Goal: Information Seeking & Learning: Learn about a topic

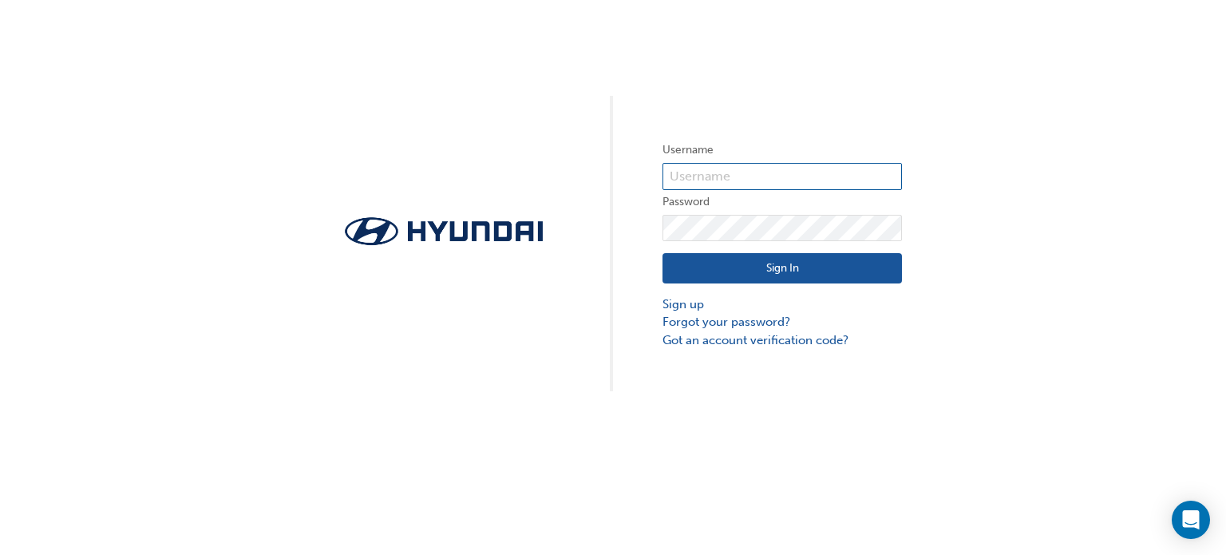
type input "31779"
click at [862, 248] on div "Sign In Sign up Forgot your password? Got an account verification code?" at bounding box center [781, 295] width 239 height 108
click at [862, 253] on div "Sign In Sign up Forgot your password? Got an account verification code?" at bounding box center [781, 295] width 239 height 108
click at [953, 259] on div "Username 31779 Password Sign In Sign up Forgot your password? Got an account ve…" at bounding box center [613, 195] width 1226 height 391
click at [833, 265] on button "Sign In" at bounding box center [781, 268] width 239 height 30
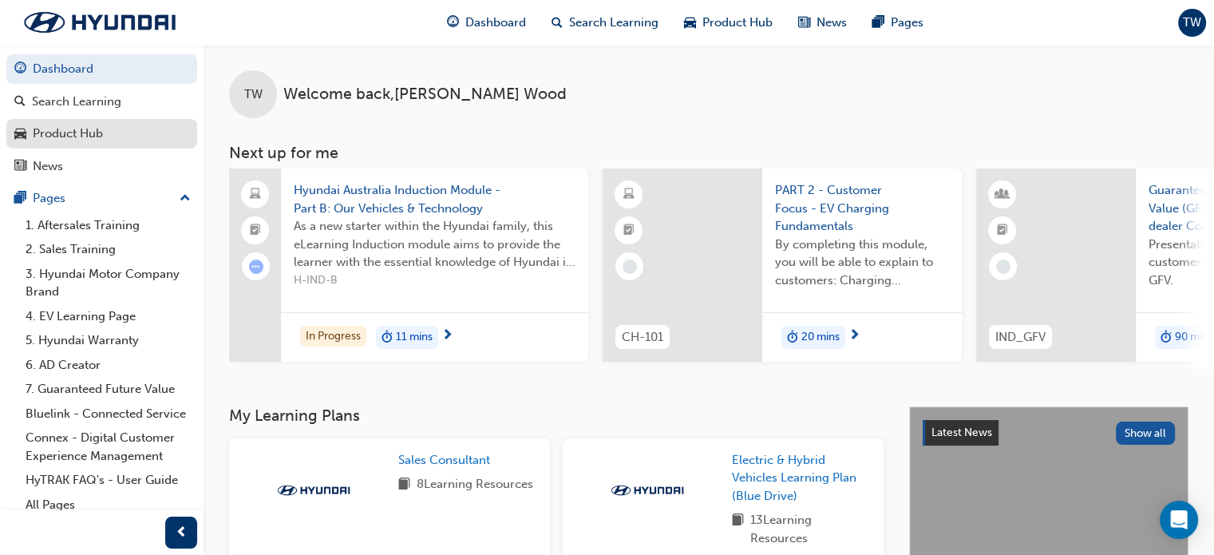
click at [98, 127] on div "Product Hub" at bounding box center [68, 133] width 70 height 18
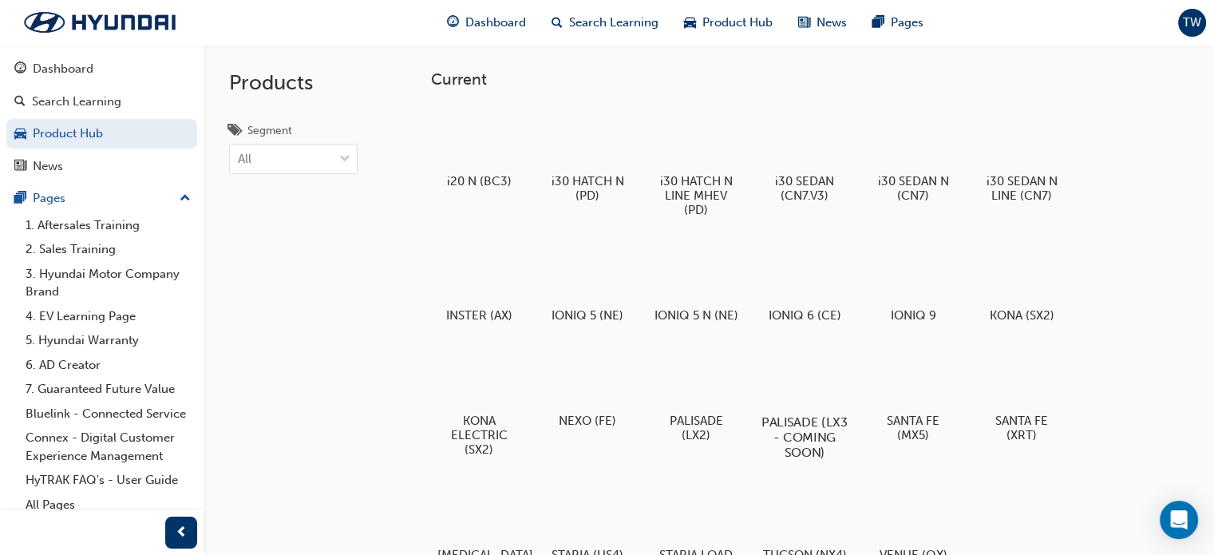
click at [820, 389] on div at bounding box center [804, 376] width 89 height 64
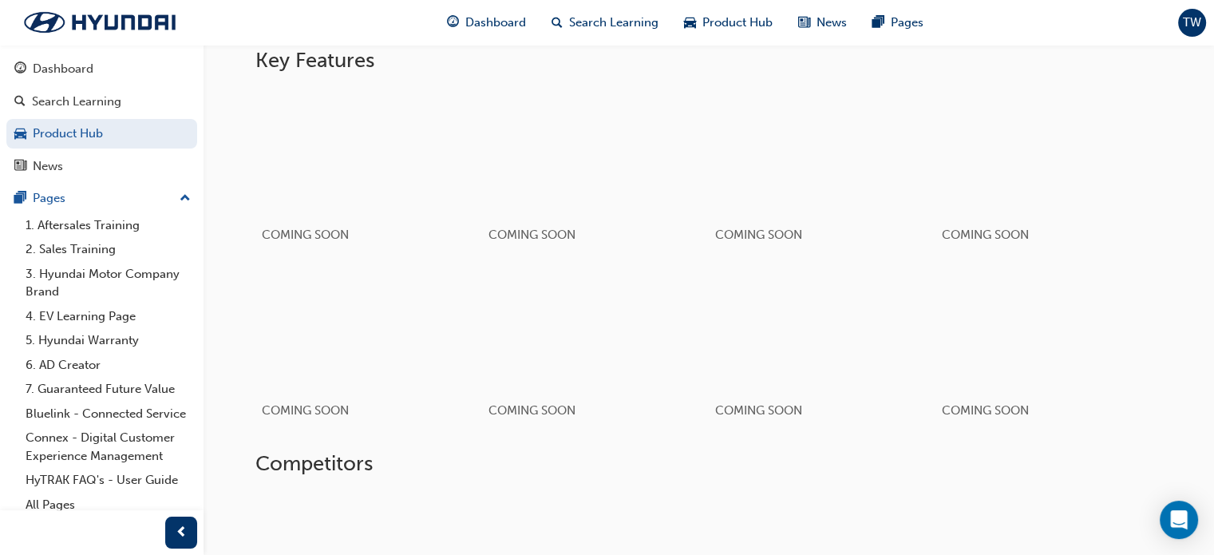
scroll to position [878, 0]
click at [833, 350] on div "button" at bounding box center [821, 324] width 227 height 128
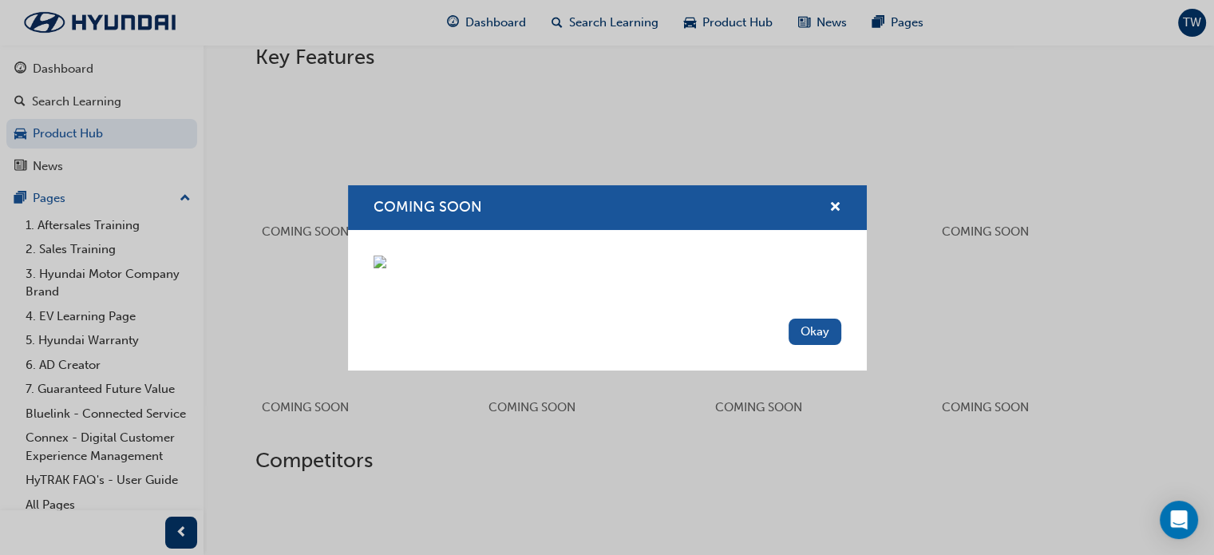
click at [911, 363] on div "COMING SOON Okay" at bounding box center [607, 277] width 1214 height 555
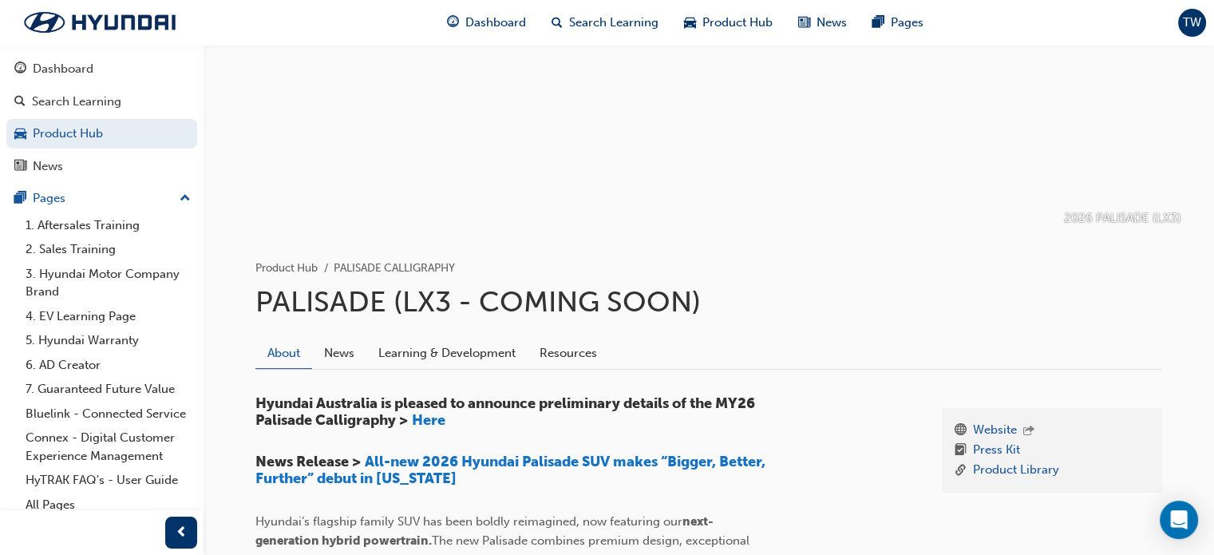
scroll to position [0, 0]
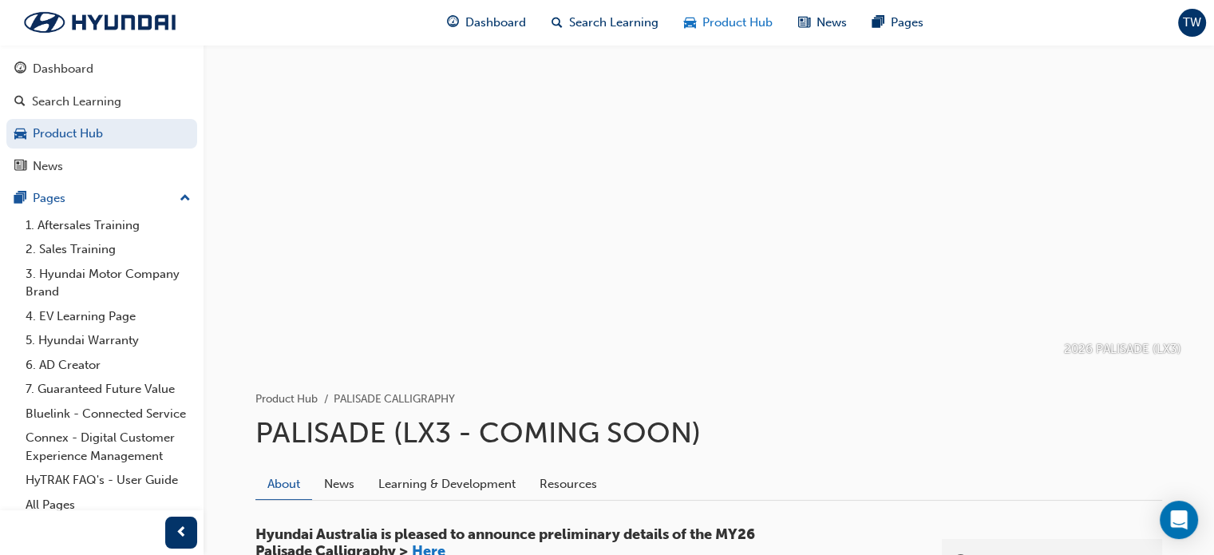
click at [707, 29] on span "Product Hub" at bounding box center [737, 23] width 70 height 18
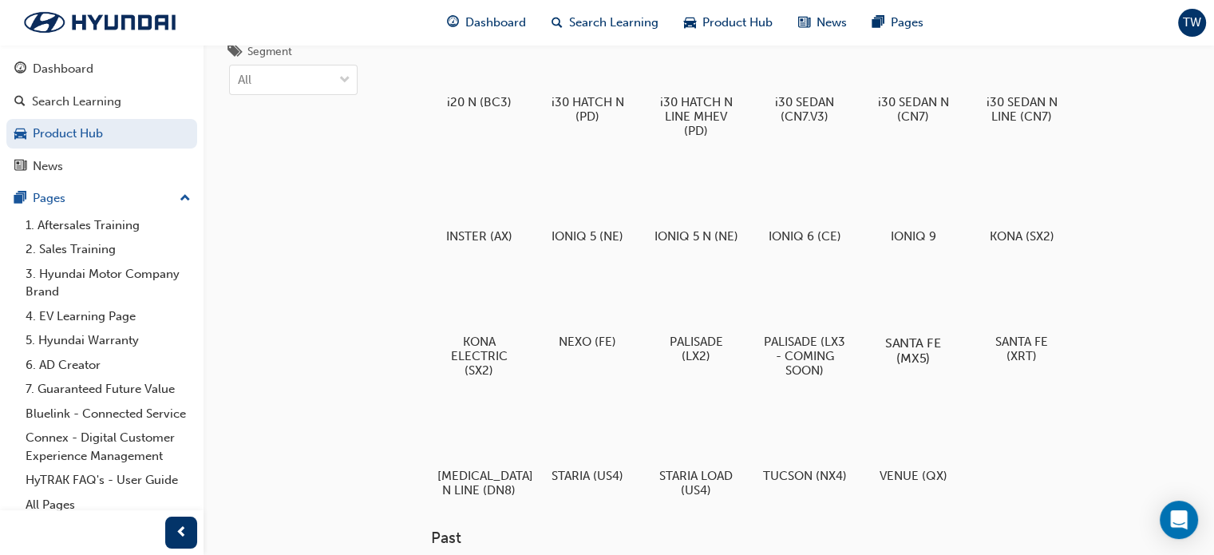
scroll to position [80, 0]
click at [949, 349] on h5 "SANTA FE (MX5)" at bounding box center [913, 349] width 89 height 30
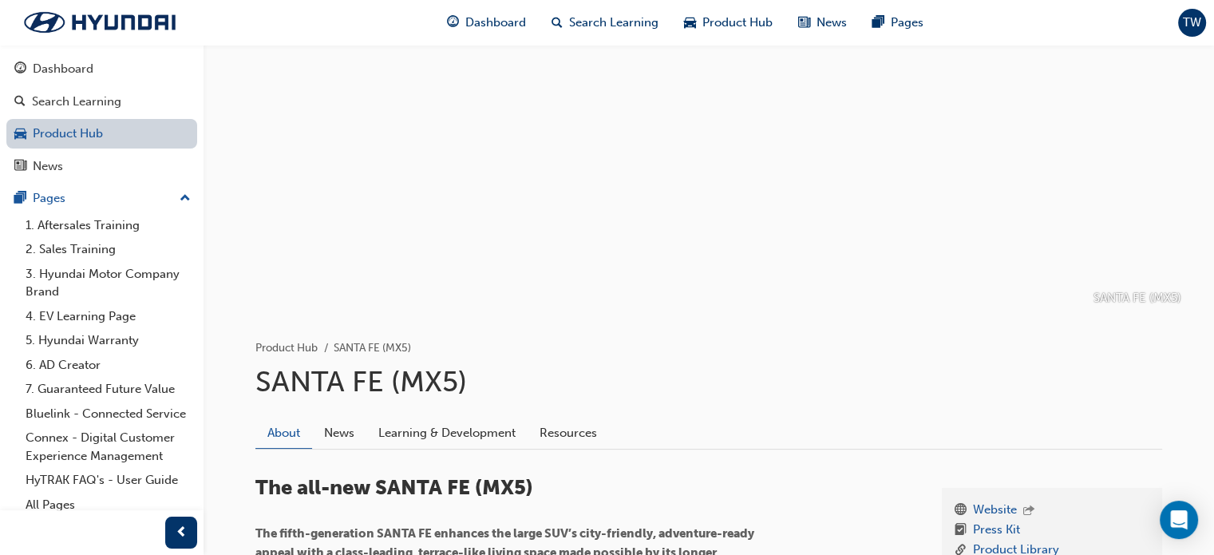
scroll to position [80, 0]
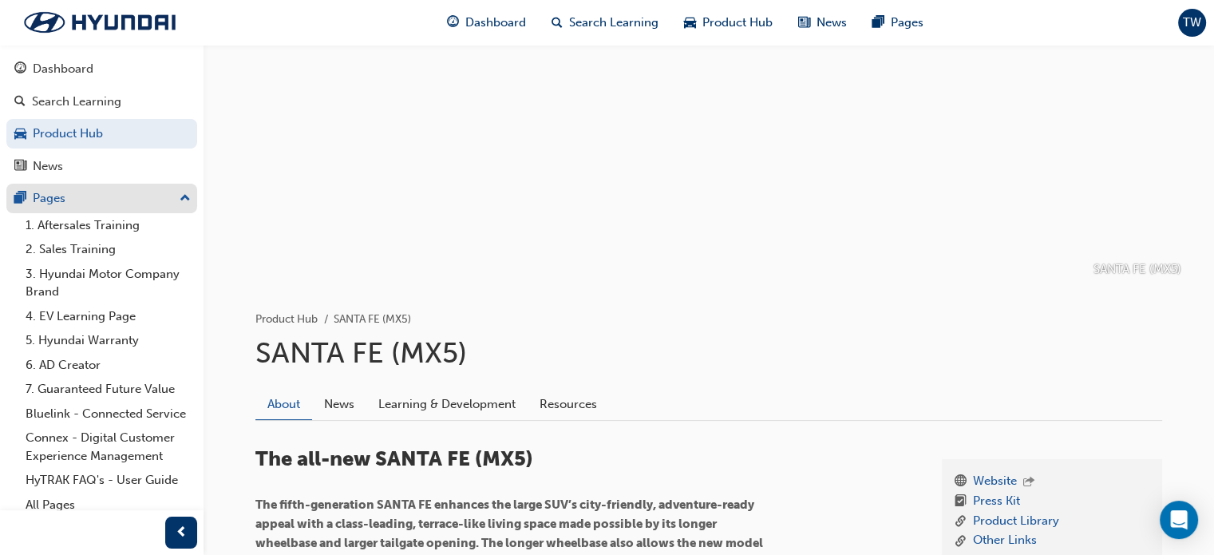
click at [45, 199] on div "Pages" at bounding box center [49, 198] width 33 height 18
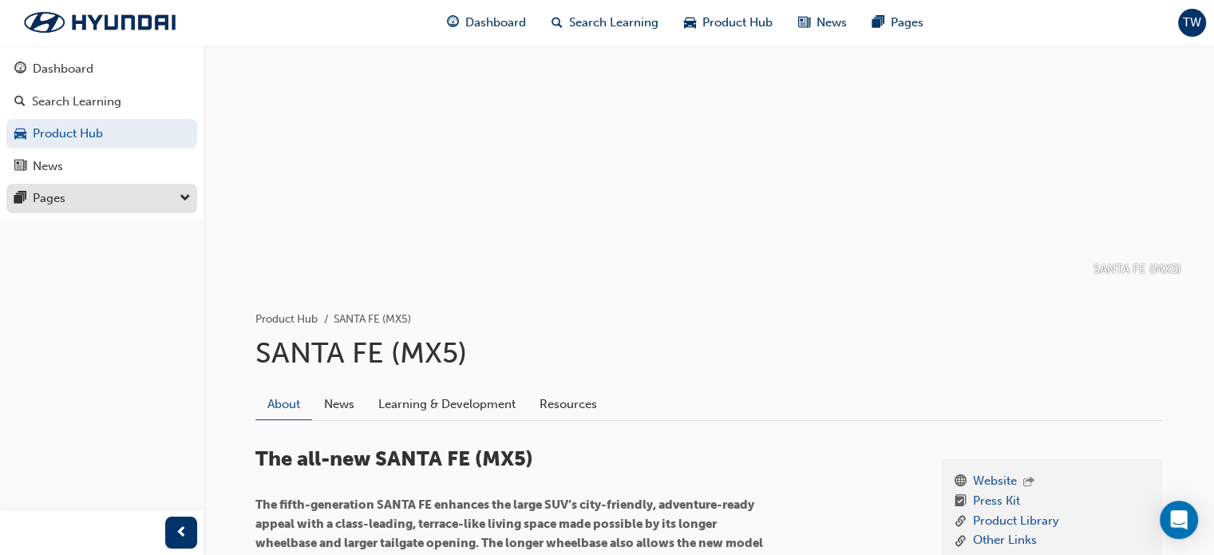
click at [45, 199] on div "Pages" at bounding box center [49, 198] width 33 height 18
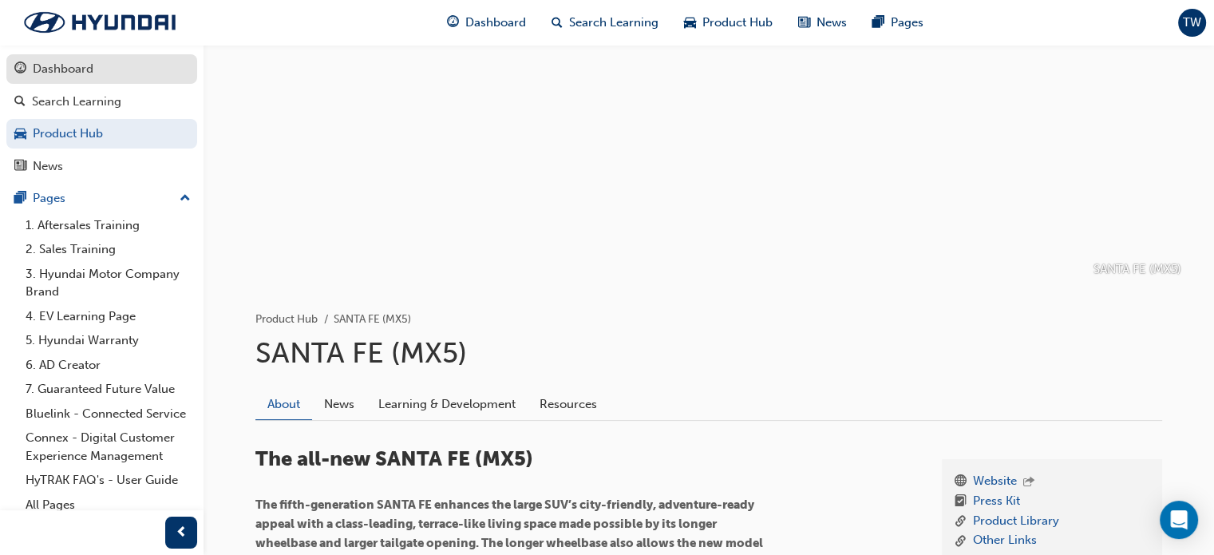
click at [48, 73] on div "Dashboard" at bounding box center [63, 69] width 61 height 18
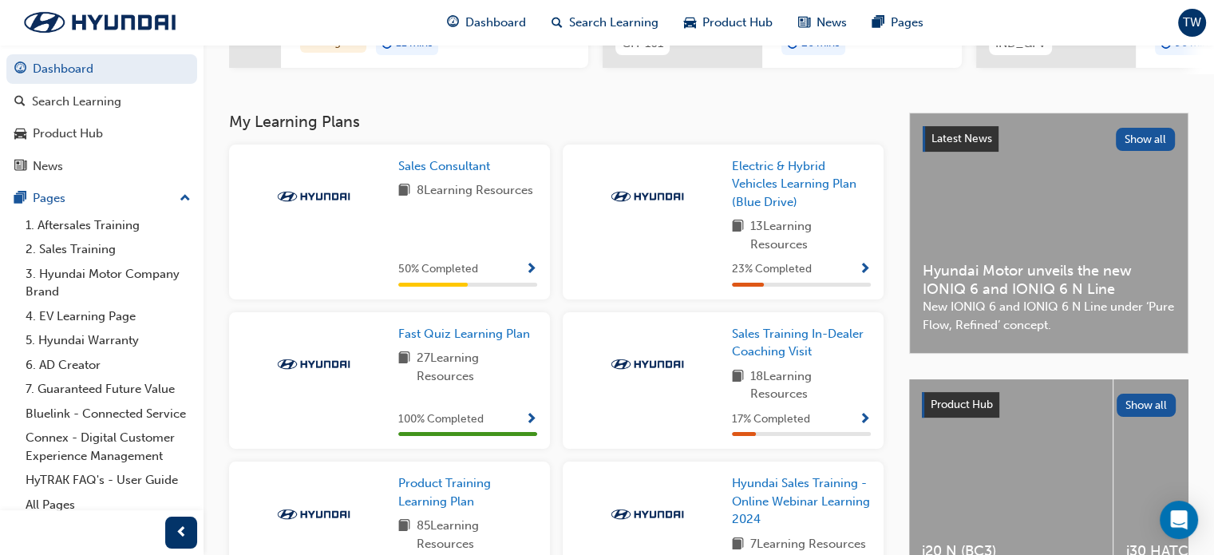
scroll to position [479, 0]
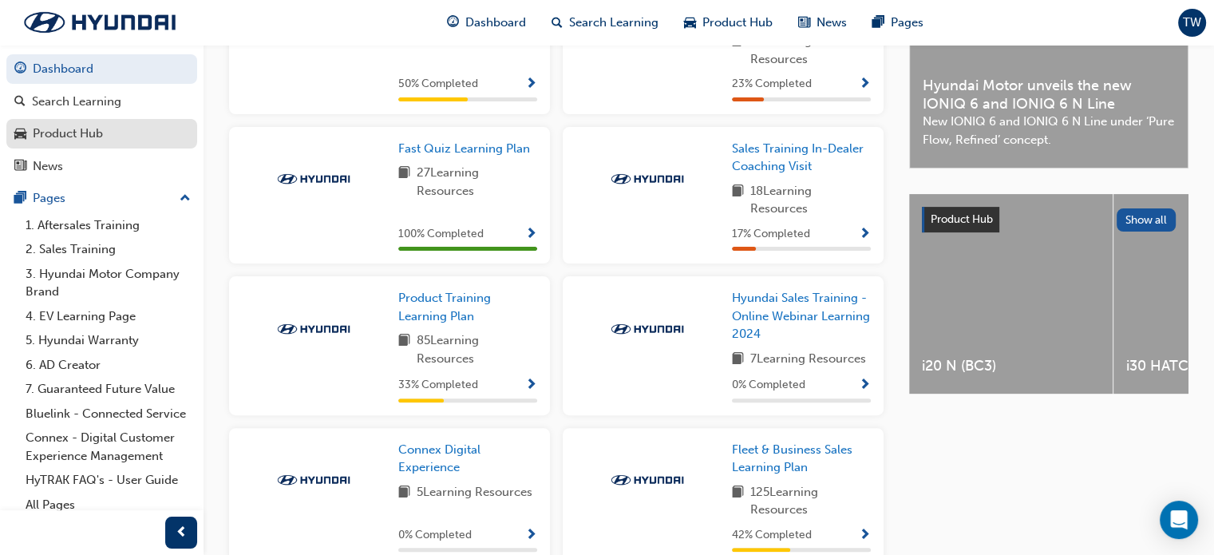
click at [114, 133] on div "Product Hub" at bounding box center [101, 134] width 175 height 20
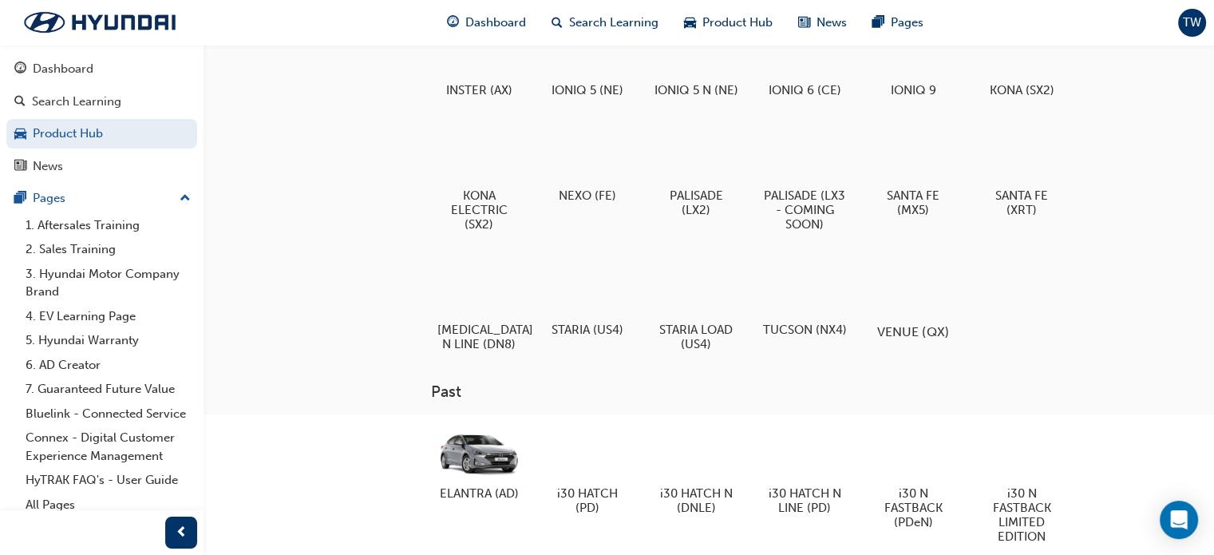
scroll to position [80, 0]
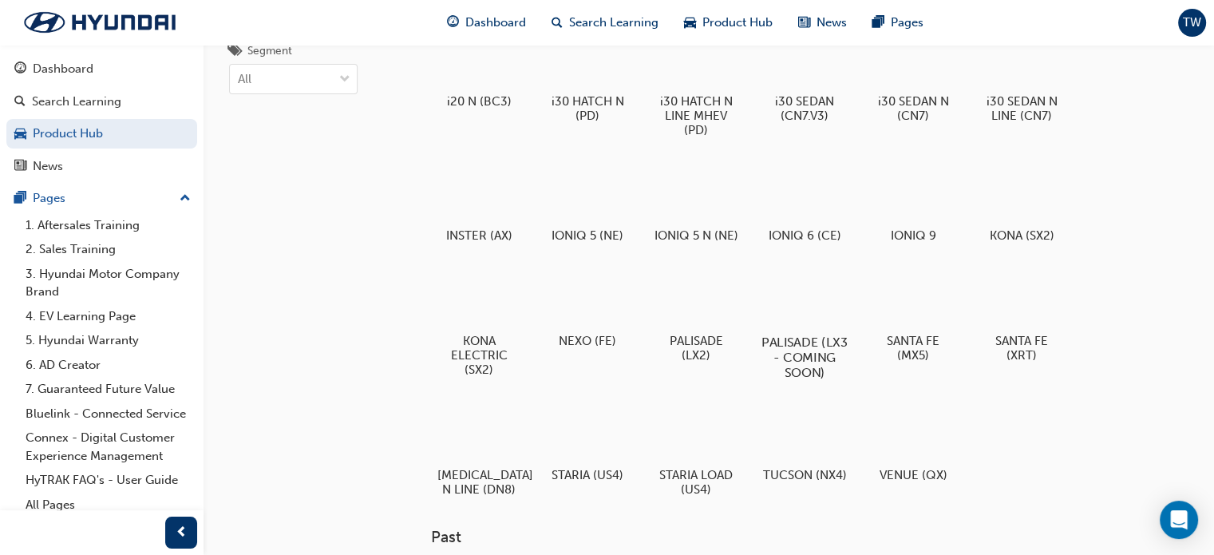
click at [823, 307] on div at bounding box center [804, 296] width 89 height 64
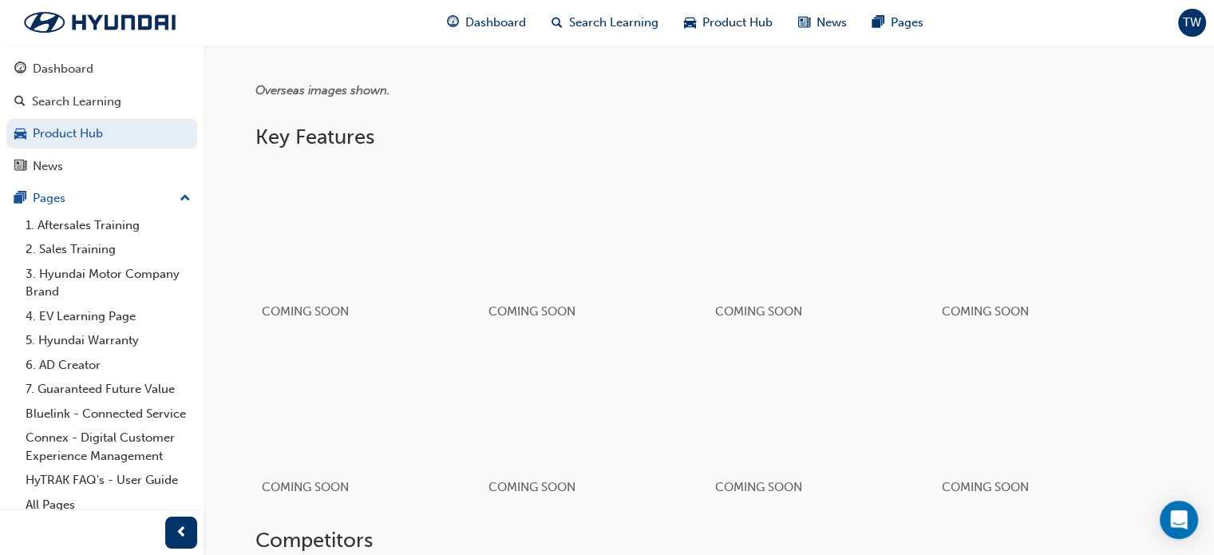
scroll to position [1110, 0]
